Goal: Information Seeking & Learning: Learn about a topic

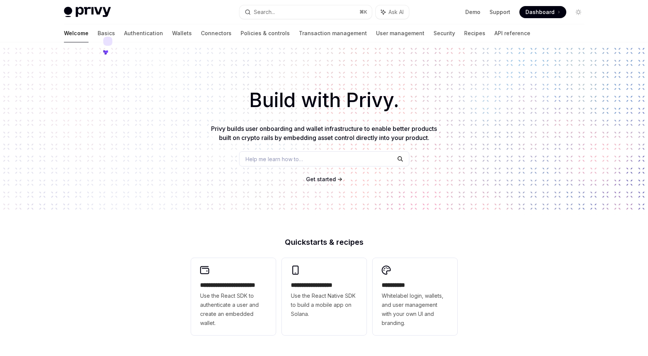
click at [154, 6] on div "Privy Docs home page Search... ⌘ K Ask AI Demo Support Dashboard Dashboard Sear…" at bounding box center [324, 12] width 521 height 24
drag, startPoint x: 121, startPoint y: 14, endPoint x: 57, endPoint y: 8, distance: 63.9
click at [57, 8] on div "Privy Docs home page Search... ⌘ K Ask AI Demo Support Dashboard Dashboard Sear…" at bounding box center [324, 12] width 557 height 24
click at [48, 9] on div "Privy Docs home page Search... ⌘ K Ask AI Demo Support Dashboard Dashboard Sear…" at bounding box center [324, 12] width 557 height 24
drag, startPoint x: 56, startPoint y: 10, endPoint x: 107, endPoint y: 11, distance: 51.8
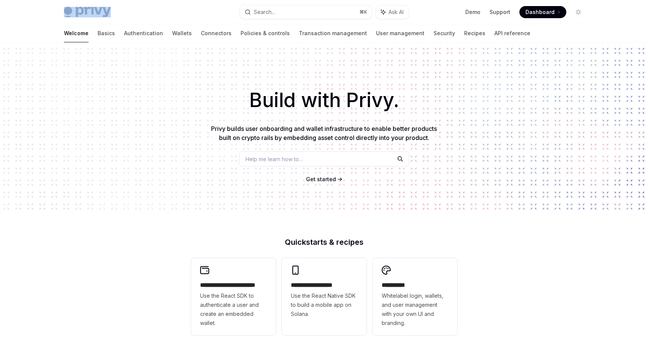
click at [107, 11] on div "Privy Docs home page Search... ⌘ K Ask AI Demo Support Dashboard Dashboard Sear…" at bounding box center [324, 21] width 648 height 42
click at [114, 10] on div "Privy Docs home page" at bounding box center [149, 12] width 170 height 11
drag, startPoint x: 124, startPoint y: 7, endPoint x: 61, endPoint y: 7, distance: 63.2
click at [39, 6] on div "Privy Docs home page Search... ⌘ K Ask AI Demo Support Dashboard Dashboard Sear…" at bounding box center [324, 21] width 648 height 42
click at [70, 6] on div "Privy Docs home page Search... ⌘ K Ask AI Demo Support Dashboard Dashboard Sear…" at bounding box center [324, 12] width 521 height 24
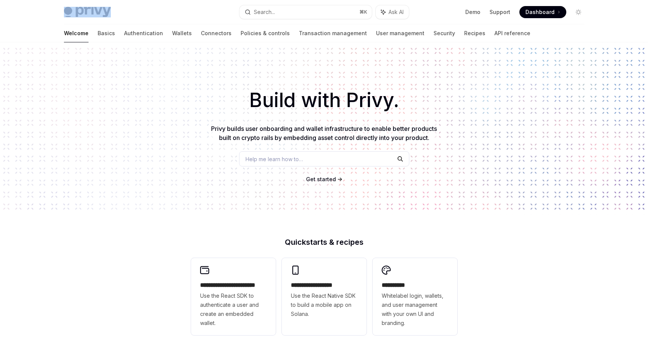
drag, startPoint x: 36, startPoint y: 9, endPoint x: 135, endPoint y: 12, distance: 98.8
click at [135, 12] on div "Privy Docs home page Search... ⌘ K Ask AI Demo Support Dashboard Dashboard Sear…" at bounding box center [324, 21] width 648 height 42
click at [135, 12] on div "Privy Docs home page" at bounding box center [149, 12] width 170 height 11
drag, startPoint x: 139, startPoint y: 12, endPoint x: 14, endPoint y: 9, distance: 125.3
click at [14, 9] on div "Privy Docs home page Search... ⌘ K Ask AI Demo Support Dashboard Dashboard Sear…" at bounding box center [324, 21] width 648 height 42
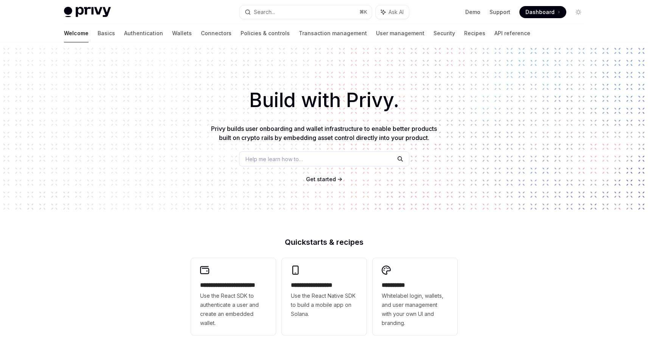
click at [22, 10] on div at bounding box center [324, 21] width 648 height 42
drag, startPoint x: 37, startPoint y: 12, endPoint x: 153, endPoint y: 17, distance: 115.1
click at [153, 17] on div "Privy Docs home page Search... ⌘ K Ask AI Demo Support Dashboard Dashboard Sear…" at bounding box center [324, 21] width 648 height 42
click at [153, 17] on div "Privy Docs home page Search... ⌘ K Ask AI Demo Support Dashboard Dashboard Sear…" at bounding box center [324, 12] width 521 height 24
drag, startPoint x: 126, startPoint y: 13, endPoint x: 67, endPoint y: 9, distance: 59.2
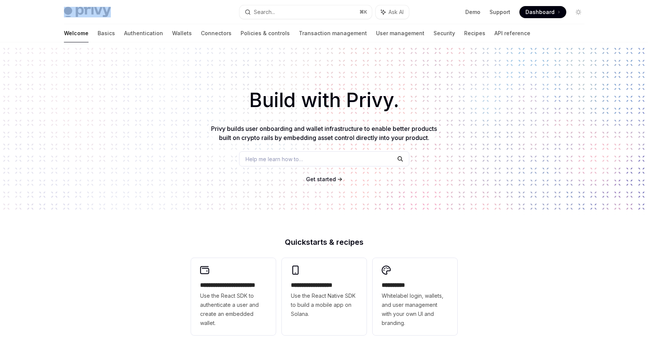
click at [67, 9] on div "Privy Docs home page" at bounding box center [149, 12] width 170 height 11
drag, startPoint x: 67, startPoint y: 9, endPoint x: 61, endPoint y: 11, distance: 6.6
click at [67, 9] on img at bounding box center [87, 12] width 47 height 11
type textarea "*"
drag, startPoint x: 61, startPoint y: 11, endPoint x: 120, endPoint y: 9, distance: 59.4
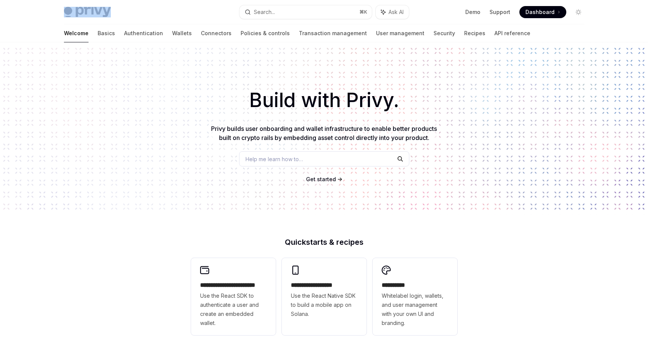
click at [120, 9] on div "Privy Docs home page Search... ⌘ K Ask AI Demo Support Dashboard Dashboard Sear…" at bounding box center [324, 12] width 557 height 24
click at [120, 9] on div "Privy Docs home page" at bounding box center [149, 12] width 170 height 11
drag, startPoint x: 122, startPoint y: 10, endPoint x: 51, endPoint y: 5, distance: 71.3
click at [51, 5] on div "Privy Docs home page Search... ⌘ K Ask AI Demo Support Dashboard Dashboard Sear…" at bounding box center [324, 12] width 557 height 24
click at [52, 9] on div "Privy Docs home page Search... ⌘ K Ask AI Demo Support Dashboard Dashboard Sear…" at bounding box center [324, 12] width 557 height 24
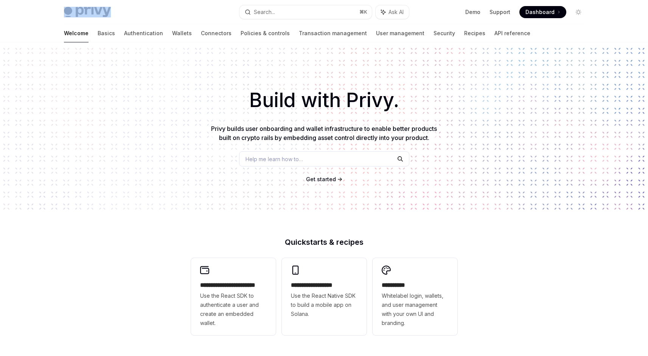
drag, startPoint x: 53, startPoint y: 9, endPoint x: 215, endPoint y: 22, distance: 163.2
click at [215, 22] on div "Privy Docs home page Search... ⌘ K Ask AI Demo Support Dashboard Dashboard Sear…" at bounding box center [324, 12] width 557 height 24
click at [143, 8] on div "Privy Docs home page" at bounding box center [149, 12] width 170 height 11
drag, startPoint x: 112, startPoint y: 13, endPoint x: 50, endPoint y: 12, distance: 62.5
click at [50, 12] on div "Privy Docs home page Search... ⌘ K Ask AI Demo Support Dashboard Dashboard Sear…" at bounding box center [324, 12] width 557 height 24
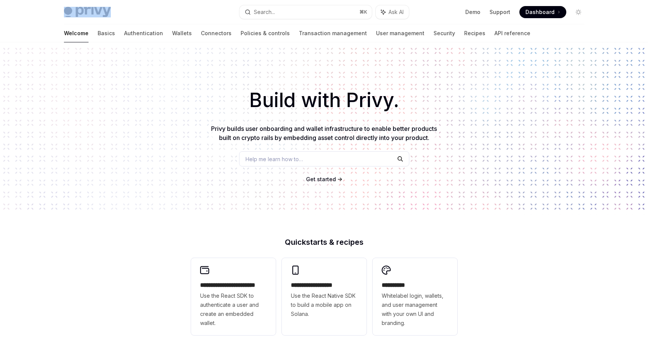
click at [50, 12] on div "Privy Docs home page Search... ⌘ K Ask AI Demo Support Dashboard Dashboard Sear…" at bounding box center [324, 12] width 557 height 24
drag, startPoint x: 50, startPoint y: 11, endPoint x: 140, endPoint y: 2, distance: 90.2
click at [109, 10] on div "Privy Docs home page Search... ⌘ K Ask AI Demo Support Dashboard Dashboard Sear…" at bounding box center [324, 12] width 557 height 24
